Goal: Task Accomplishment & Management: Use online tool/utility

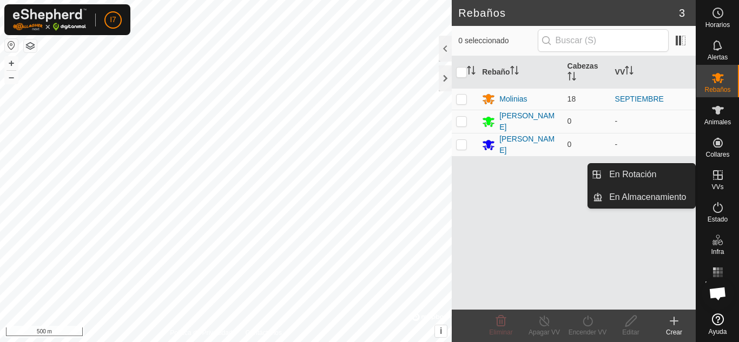
drag, startPoint x: 718, startPoint y: 162, endPoint x: 721, endPoint y: 171, distance: 9.1
click at [721, 171] on icon at bounding box center [717, 175] width 13 height 13
click at [716, 180] on icon at bounding box center [718, 175] width 10 height 10
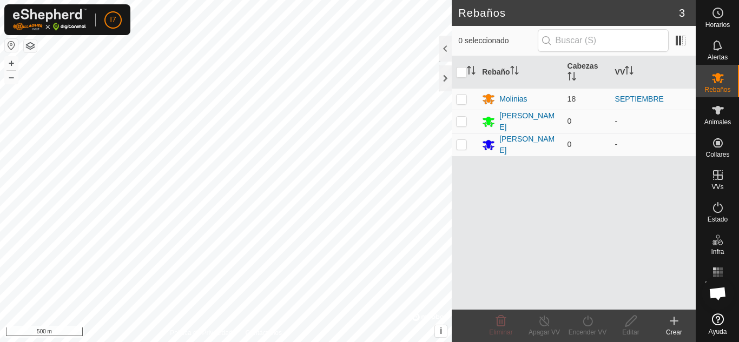
click at [672, 329] on div "Crear" at bounding box center [673, 333] width 43 height 10
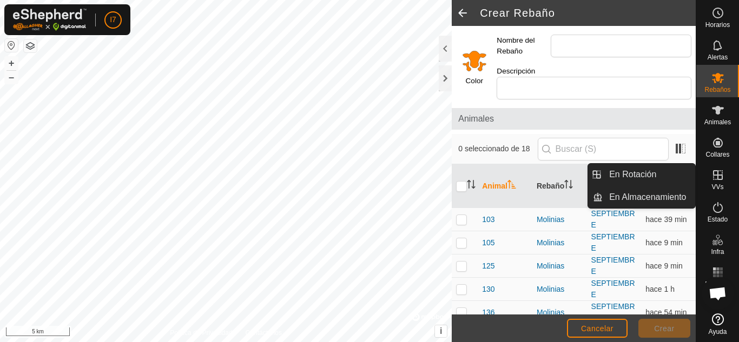
click at [724, 187] on div "VVs" at bounding box center [717, 178] width 43 height 32
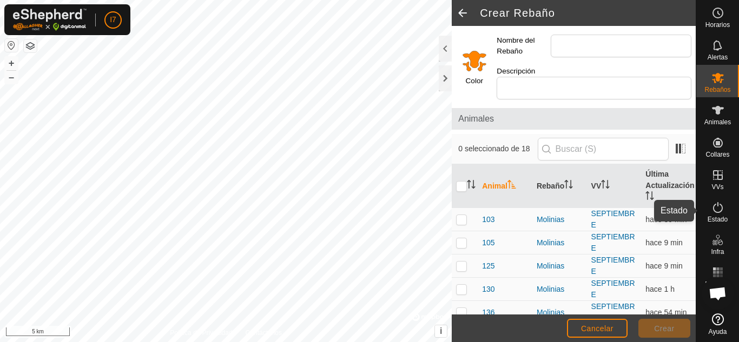
click at [715, 210] on icon at bounding box center [717, 207] width 13 height 13
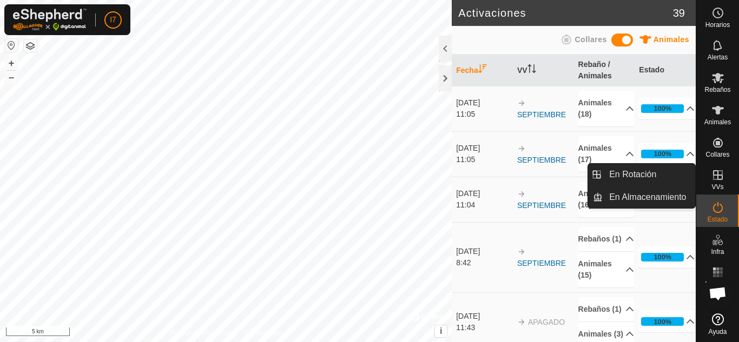
click at [719, 180] on icon at bounding box center [718, 175] width 10 height 10
click at [653, 176] on link "En Rotación" at bounding box center [648, 175] width 92 height 22
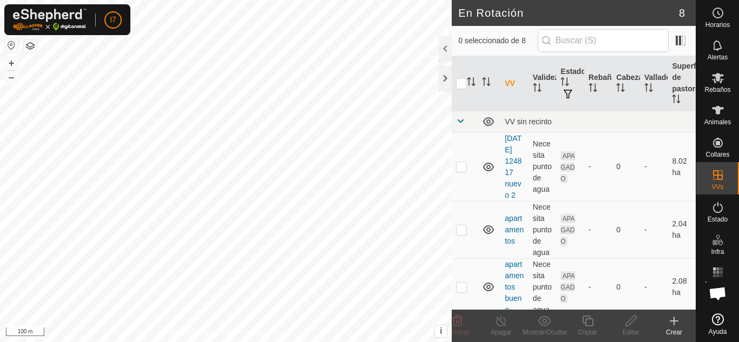
click at [671, 324] on icon at bounding box center [673, 321] width 13 height 13
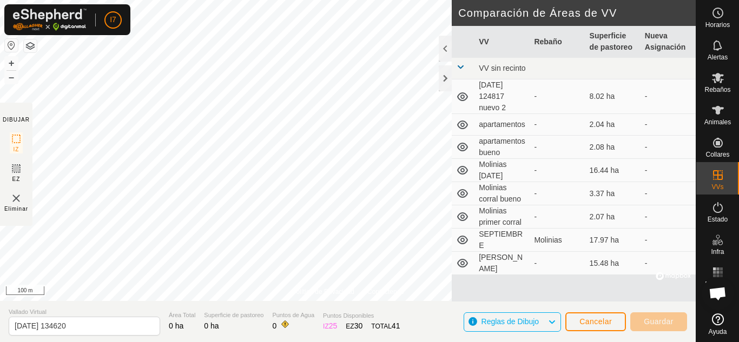
click at [357, 302] on section "Vallado Virtual [DATE] 134620 Área Total 0 ha Superficie de pastoreo 0 ha Punto…" at bounding box center [347, 321] width 695 height 41
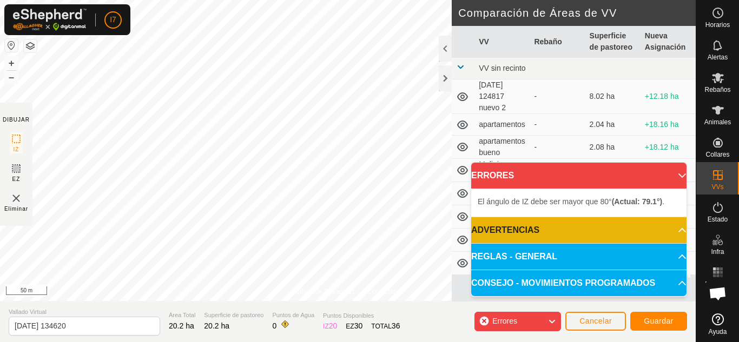
click at [277, 0] on html "I7 Horarios Alertas Rebaños Animales Collares VVs Estado Infra Mapa de Calor Ay…" at bounding box center [369, 171] width 739 height 342
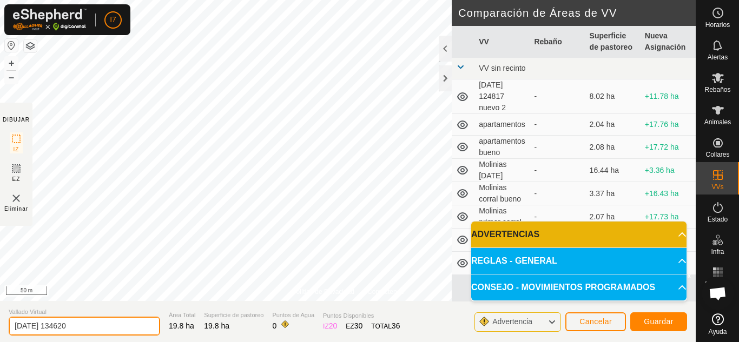
click at [0, 300] on div "Política de Privacidad Contáctenos + – ⇧ i © Mapbox , © OpenStreetMap , Improve…" at bounding box center [347, 171] width 695 height 342
type input "SEPTIEMBRE FINALES"
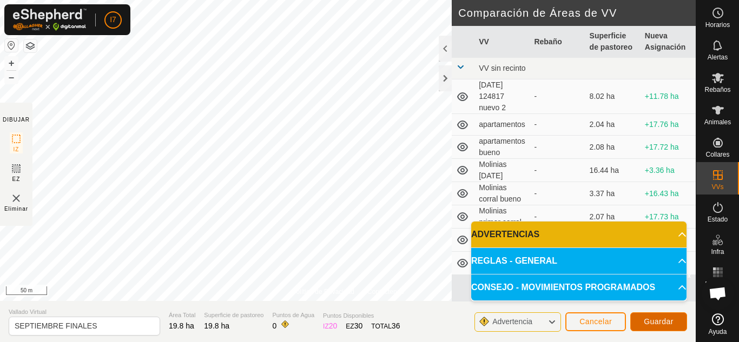
click at [664, 324] on span "Guardar" at bounding box center [658, 321] width 30 height 9
